Goal: Navigation & Orientation: Find specific page/section

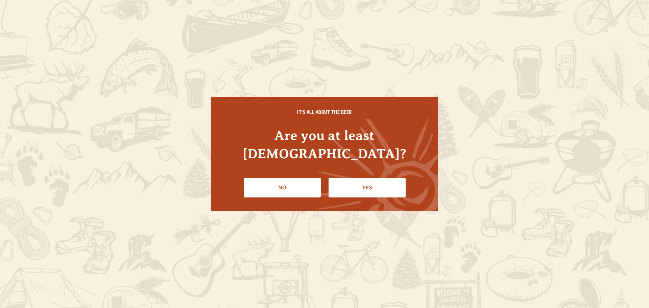
click at [355, 183] on link "Yes" at bounding box center [367, 188] width 77 height 20
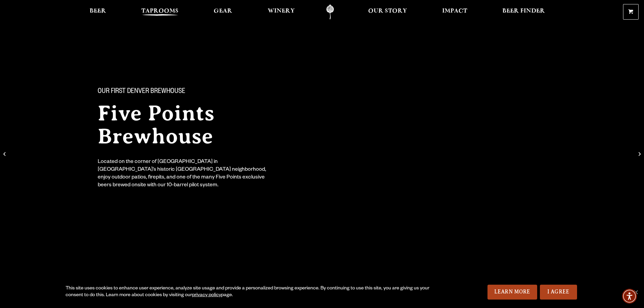
click at [153, 12] on span "Taprooms" at bounding box center [159, 10] width 37 height 5
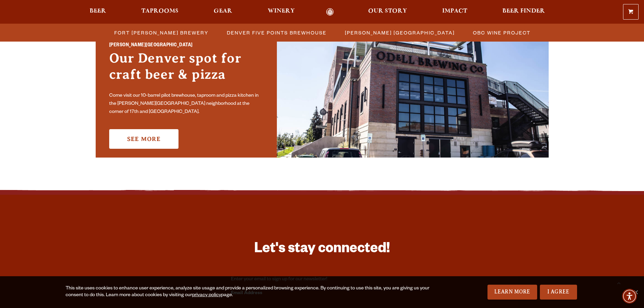
scroll to position [507, 0]
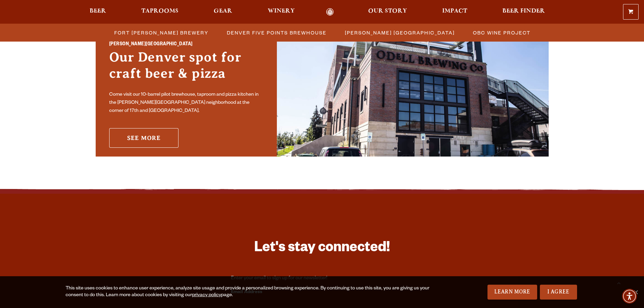
click at [158, 138] on link "See More" at bounding box center [143, 138] width 69 height 20
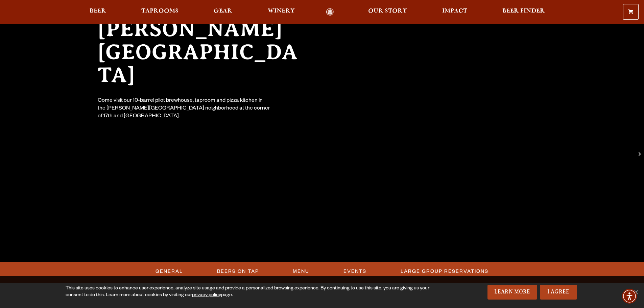
scroll to position [101, 0]
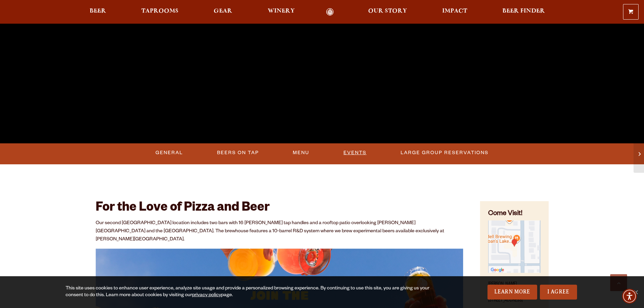
click at [358, 152] on link "Events" at bounding box center [355, 153] width 28 height 16
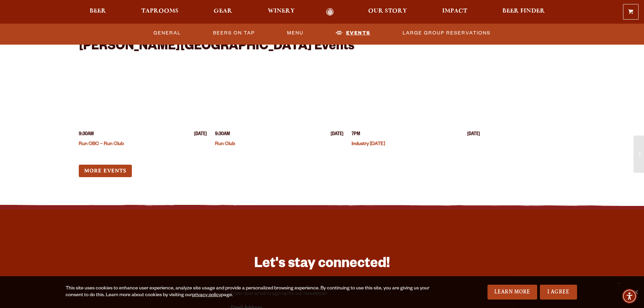
scroll to position [1777, 0]
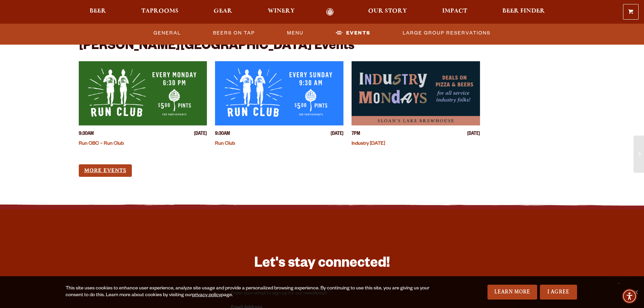
click at [120, 165] on link "More Events" at bounding box center [105, 170] width 53 height 13
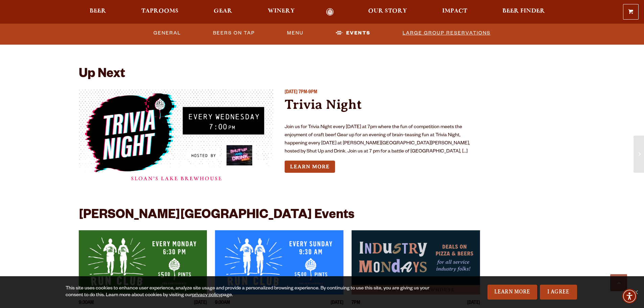
click at [460, 32] on link "Large Group Reservations" at bounding box center [446, 33] width 93 height 16
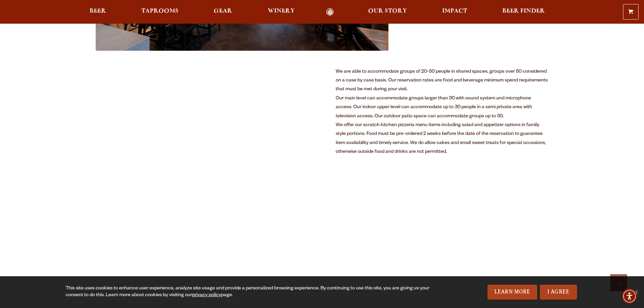
scroll to position [372, 0]
